Goal: Information Seeking & Learning: Learn about a topic

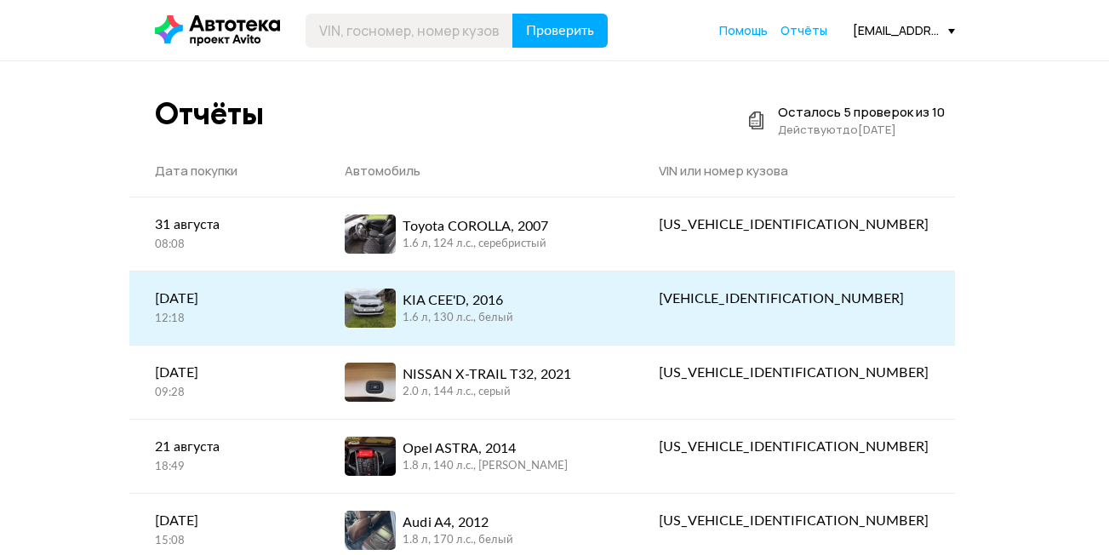
click at [581, 308] on div "KIA CEE'D, 2016 1.6 л, 130 л.c., белый" at bounding box center [476, 307] width 263 height 39
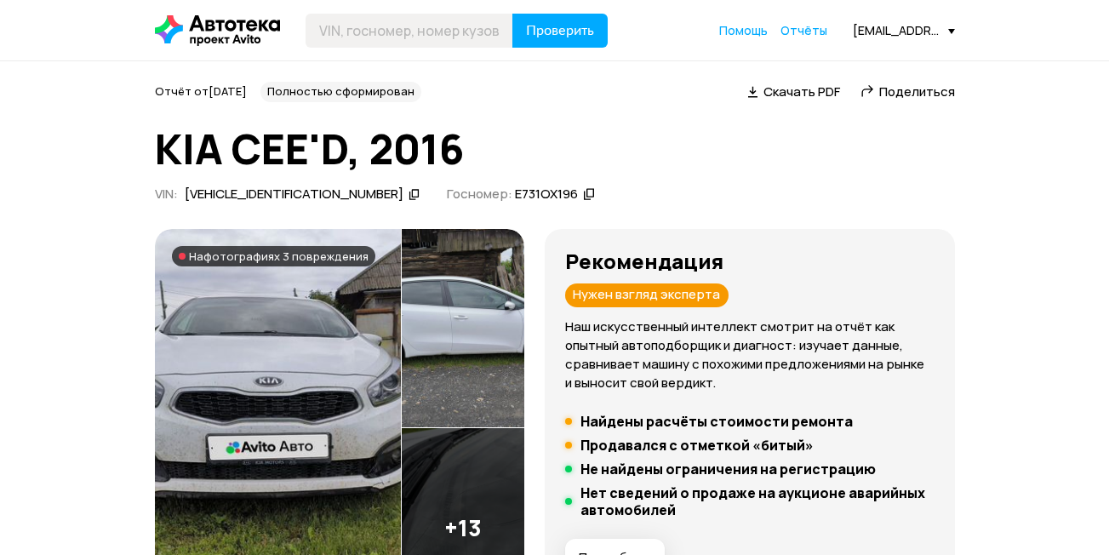
click at [408, 193] on icon at bounding box center [414, 193] width 12 height 17
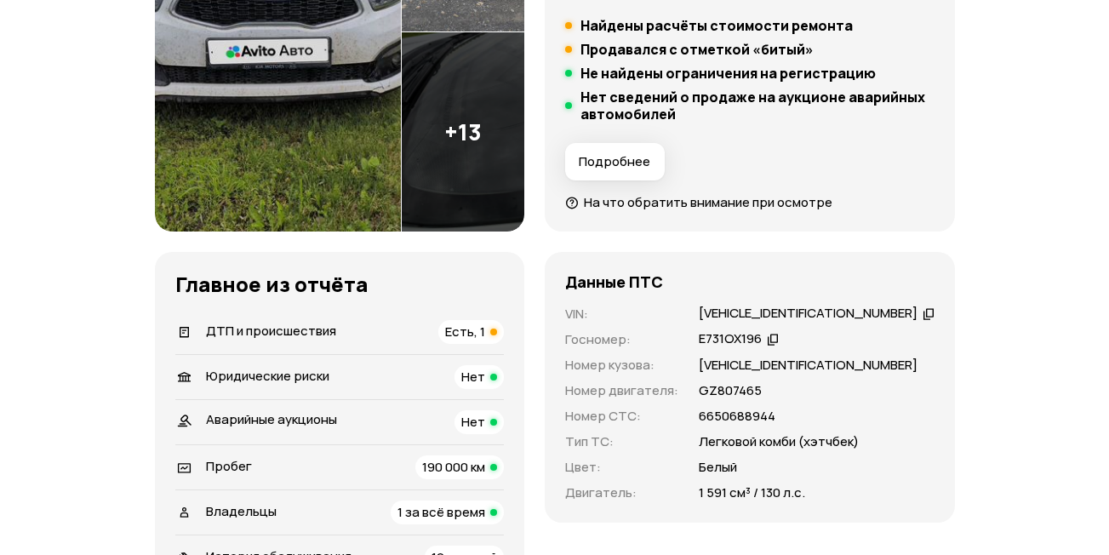
scroll to position [425, 0]
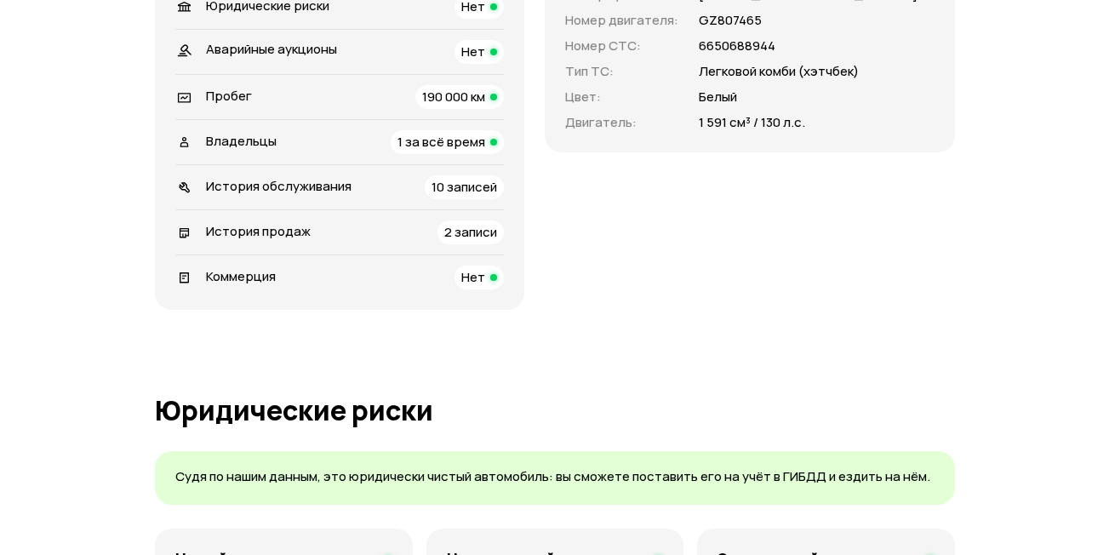
click at [466, 185] on span "10 записей" at bounding box center [464, 187] width 66 height 18
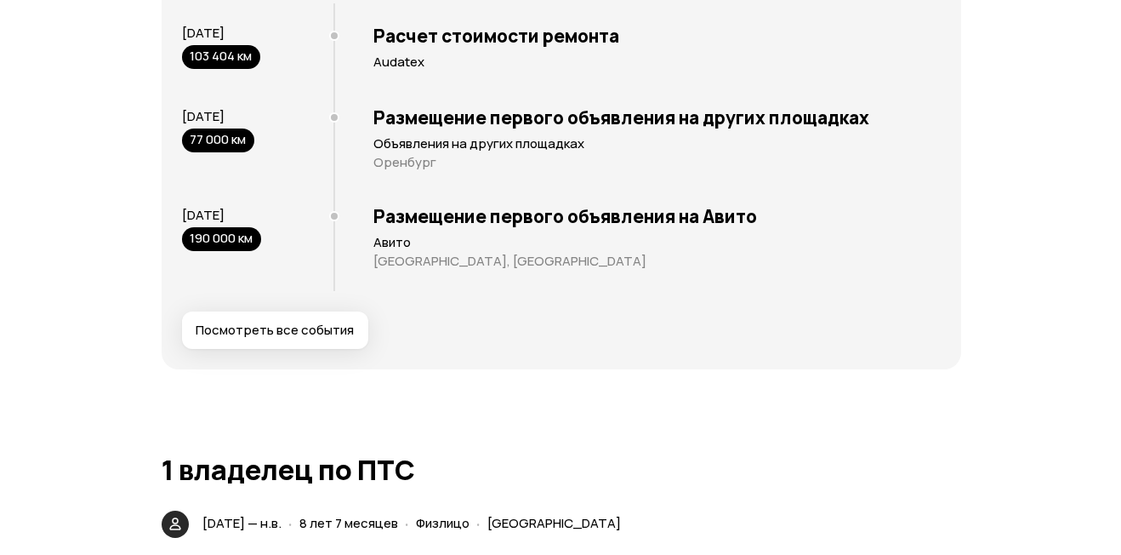
scroll to position [3600, 0]
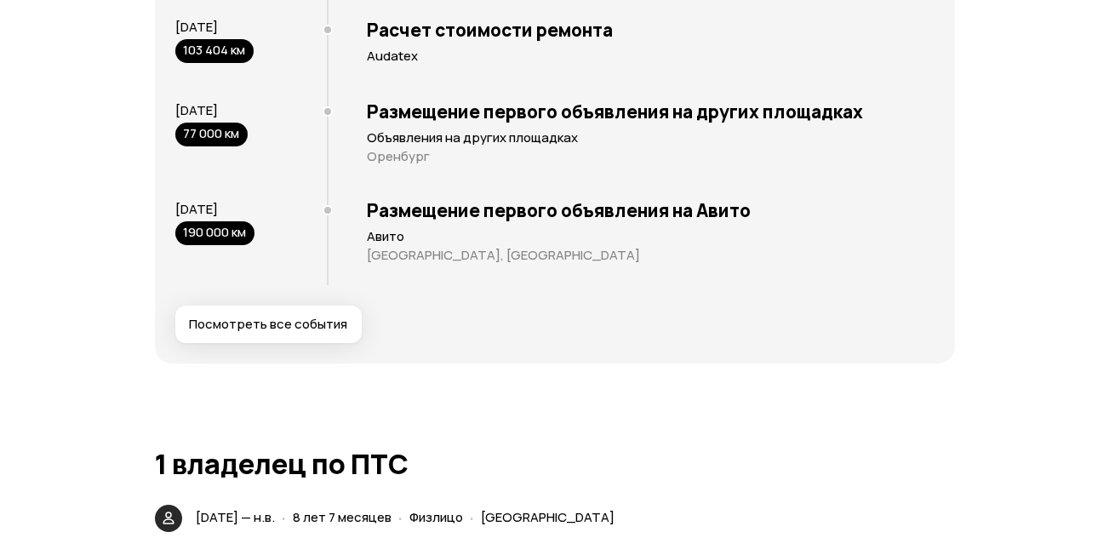
click at [220, 329] on span "Посмотреть все события" at bounding box center [268, 324] width 158 height 17
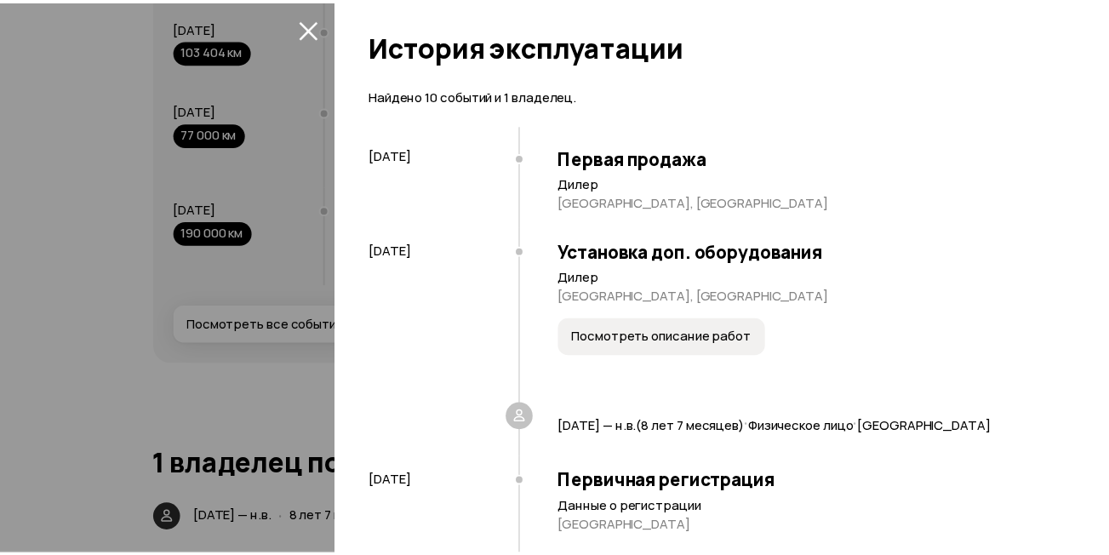
scroll to position [0, 0]
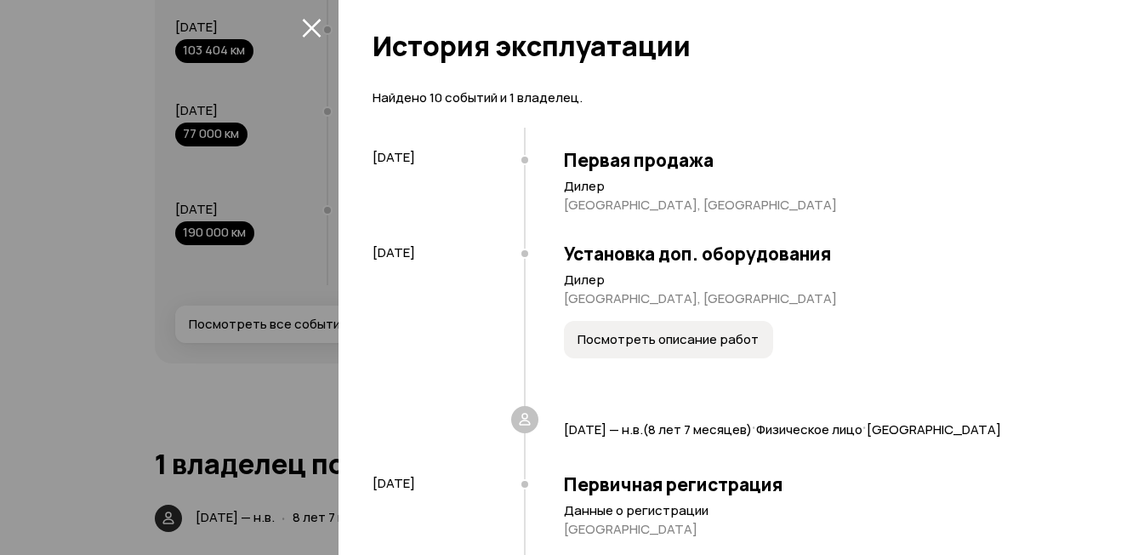
click at [305, 32] on icon "закрыть" at bounding box center [312, 28] width 20 height 20
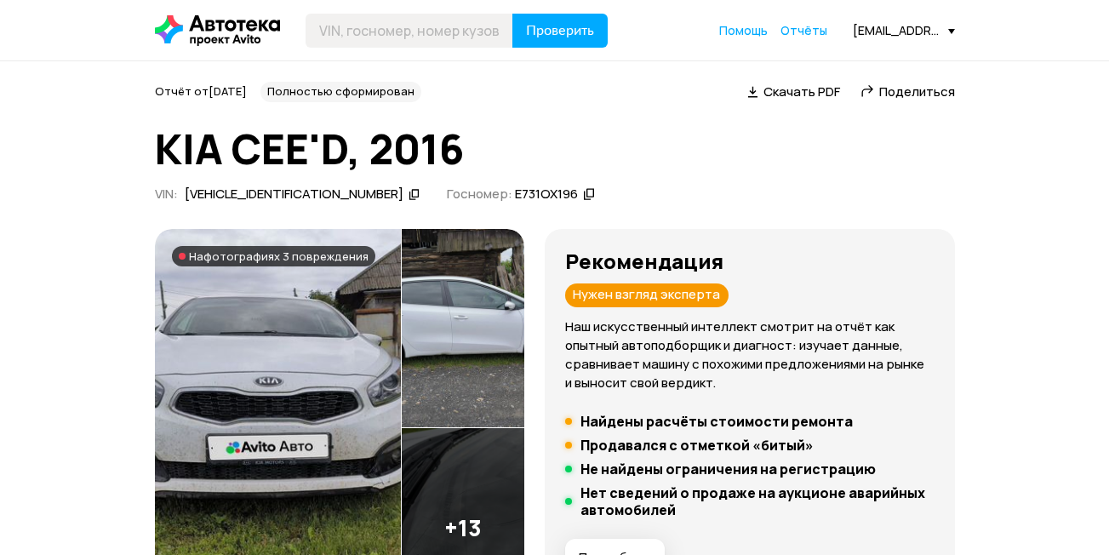
click at [408, 196] on icon at bounding box center [414, 193] width 12 height 17
click at [408, 193] on icon at bounding box center [414, 193] width 12 height 17
